Goal: Navigation & Orientation: Understand site structure

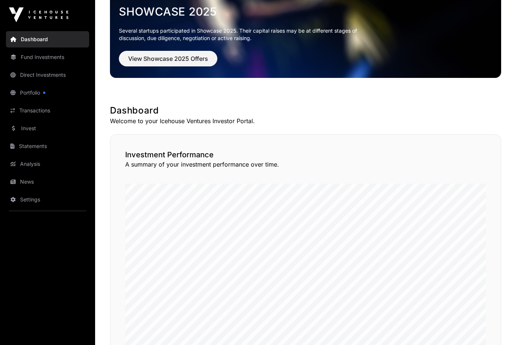
scroll to position [26, 0]
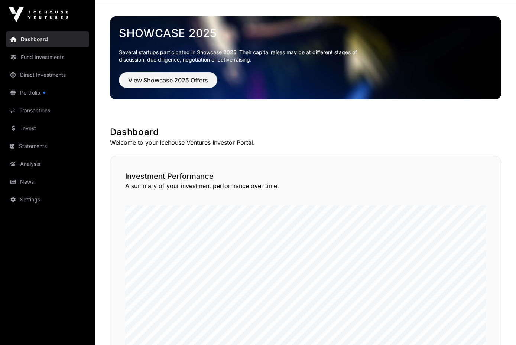
click at [45, 115] on link "Transactions" at bounding box center [47, 110] width 83 height 16
click at [32, 129] on link "Invest" at bounding box center [47, 128] width 83 height 16
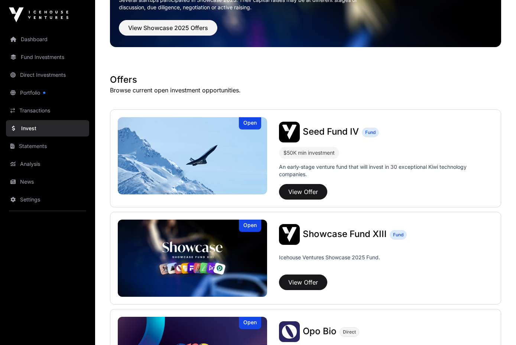
scroll to position [147, 0]
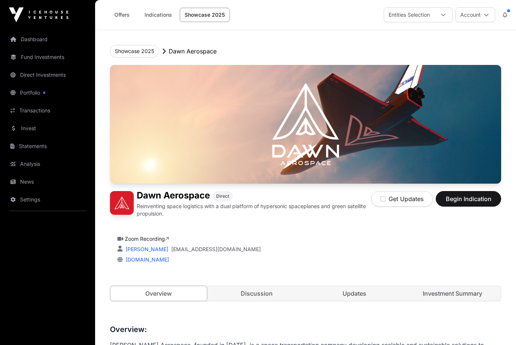
click at [54, 76] on link "Direct Investments" at bounding box center [47, 75] width 83 height 16
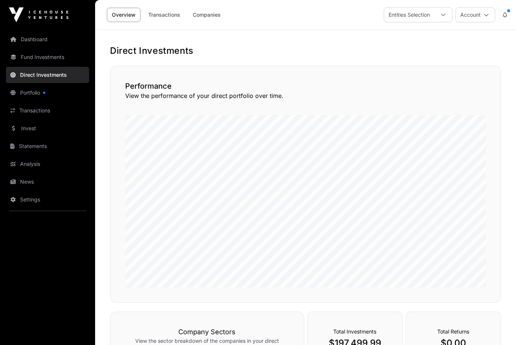
click at [198, 10] on link "Companies" at bounding box center [206, 15] width 37 height 14
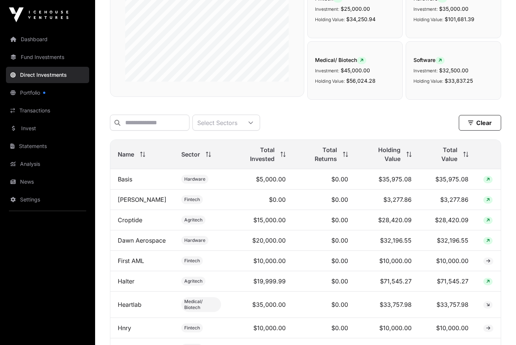
scroll to position [146, 0]
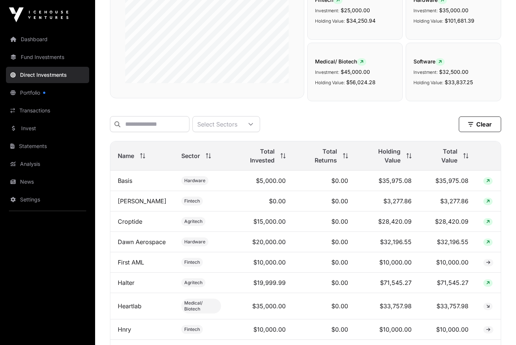
click at [17, 88] on link "Portfolio" at bounding box center [47, 93] width 83 height 16
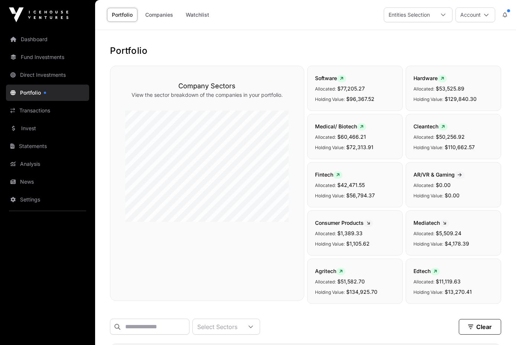
click at [50, 110] on link "Transactions" at bounding box center [47, 110] width 83 height 16
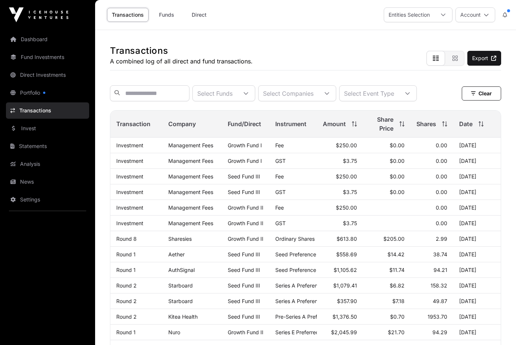
click at [55, 58] on link "Fund Investments" at bounding box center [47, 57] width 83 height 16
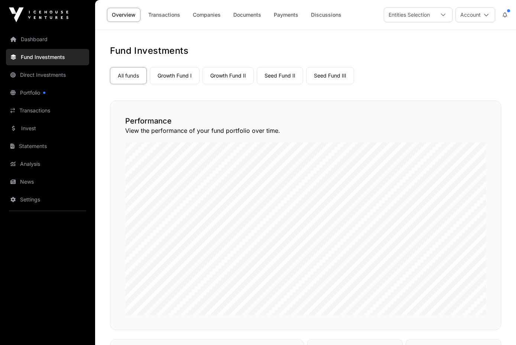
click at [36, 42] on link "Dashboard" at bounding box center [47, 39] width 83 height 16
